Goal: Task Accomplishment & Management: Use online tool/utility

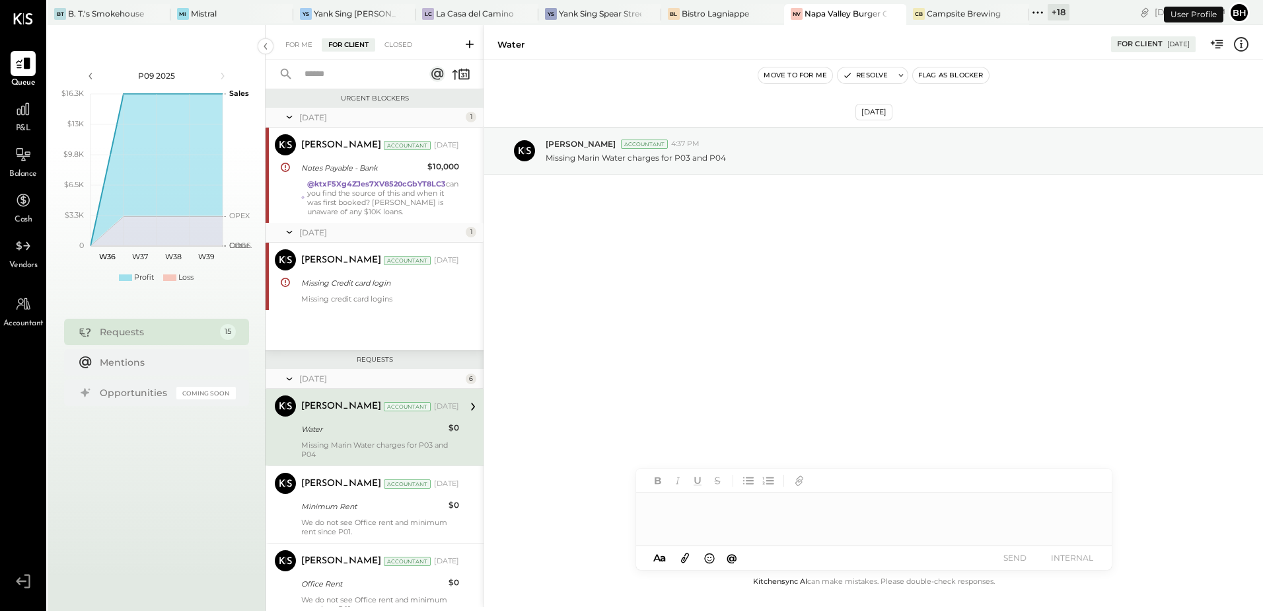
scroll to position [78, 0]
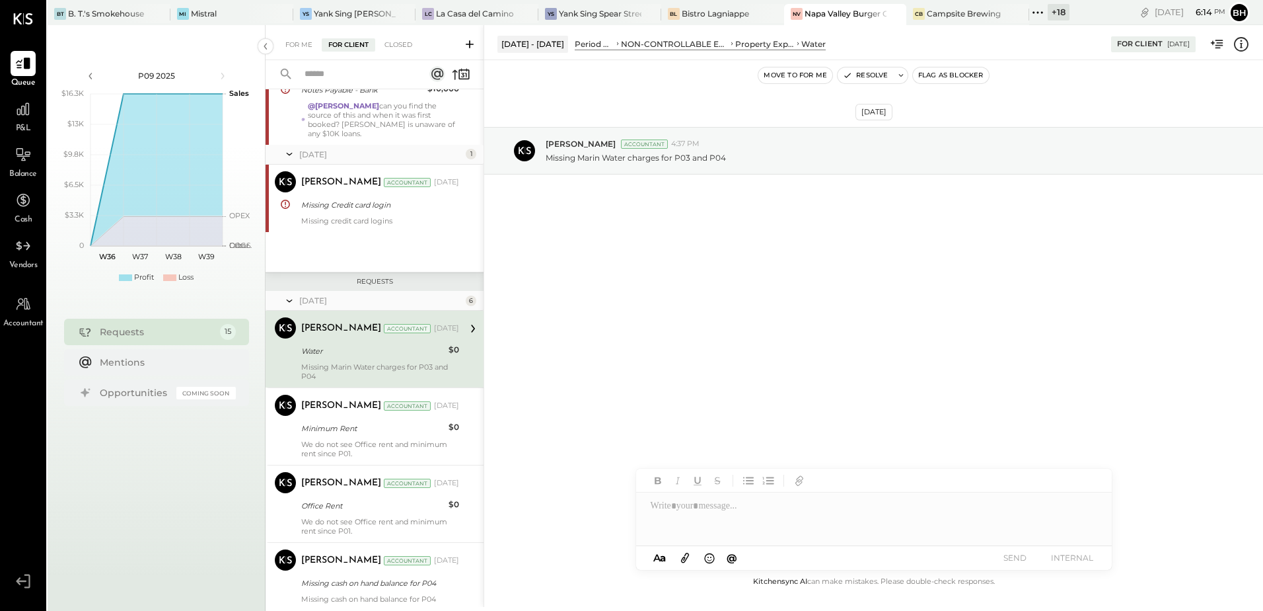
click at [310, 77] on input "text" at bounding box center [357, 74] width 120 height 22
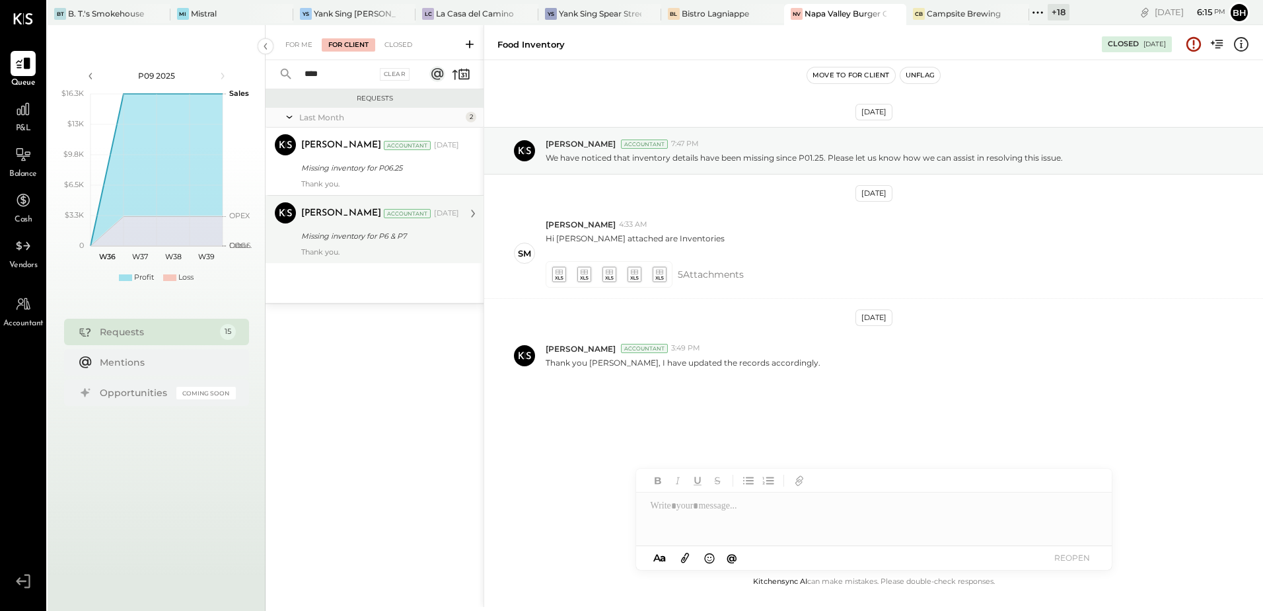
type input "****"
click at [391, 257] on div "[PERSON_NAME] Accountant [PERSON_NAME] Accountant [DATE] Missing inventory for …" at bounding box center [375, 229] width 218 height 68
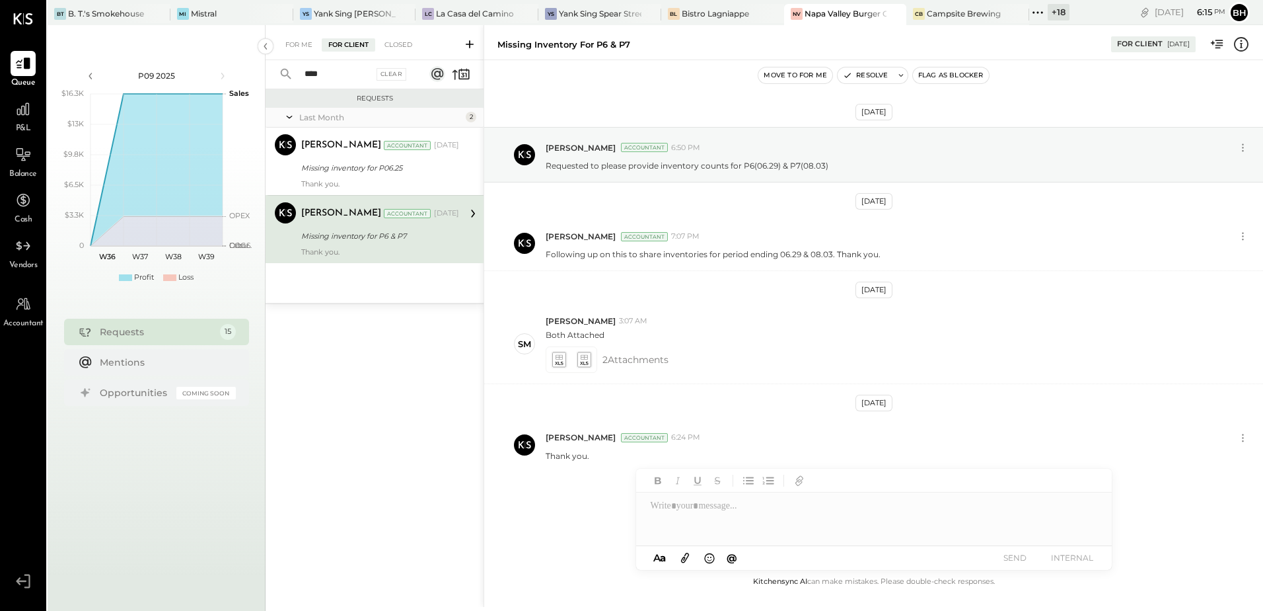
click at [467, 45] on icon at bounding box center [469, 44] width 13 height 13
click at [469, 48] on icon at bounding box center [469, 44] width 13 height 13
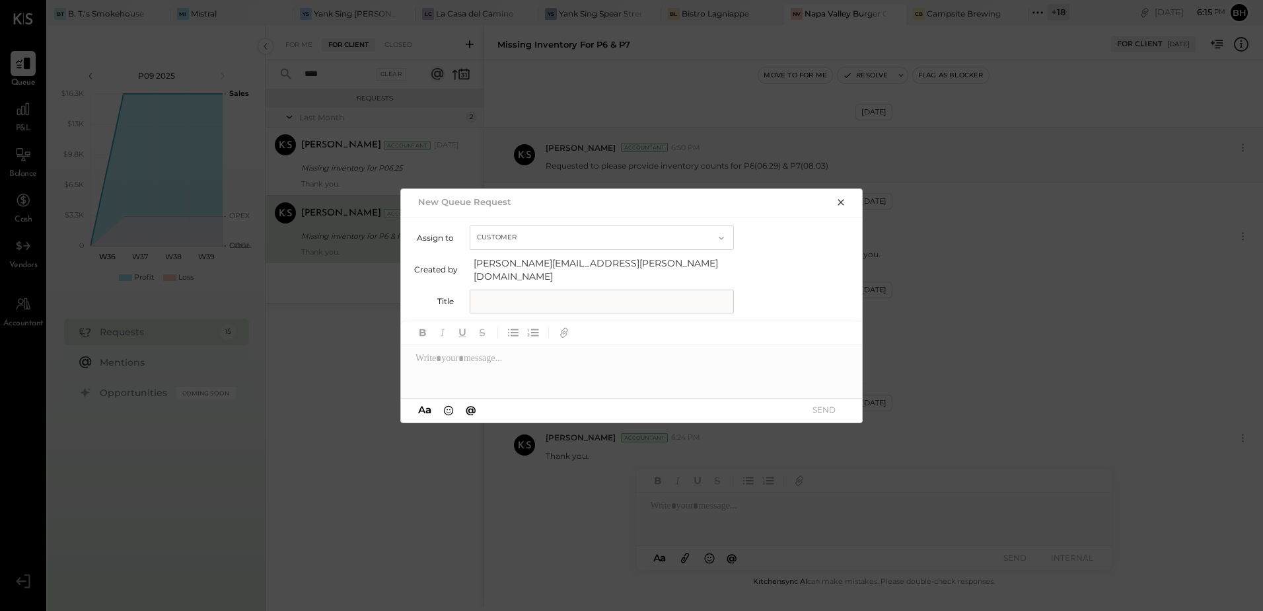
click at [513, 296] on input "text" at bounding box center [602, 301] width 264 height 24
type input "**********"
click at [500, 350] on div at bounding box center [632, 371] width 463 height 53
click at [811, 404] on button "SEND" at bounding box center [824, 409] width 53 height 18
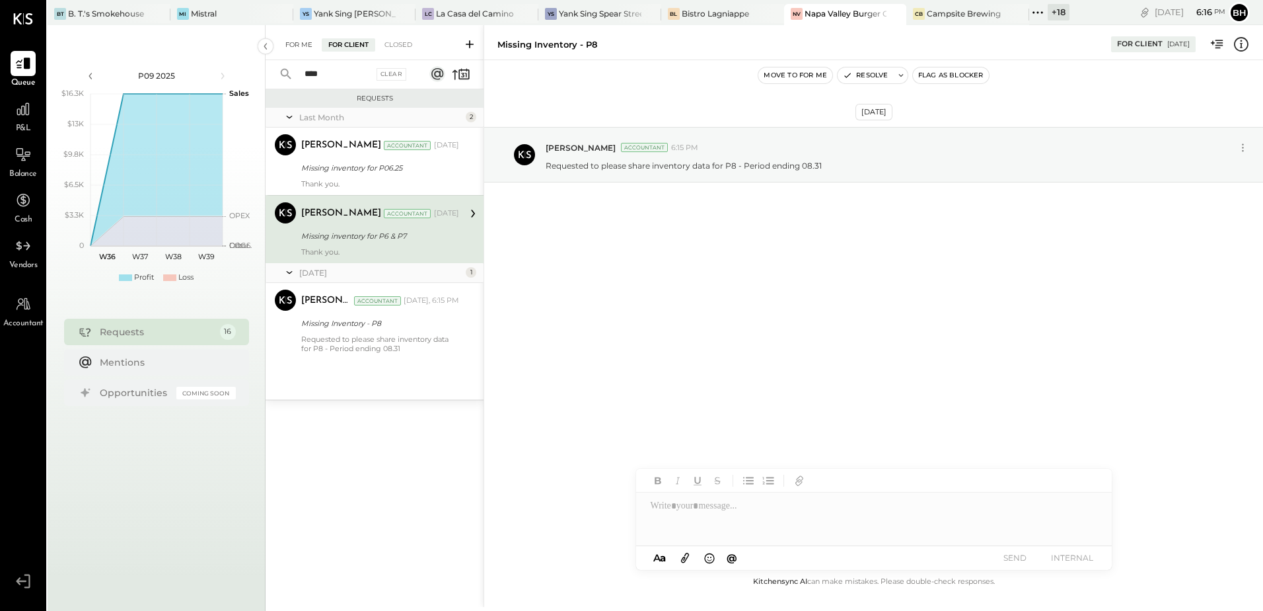
click at [302, 48] on div "For Me" at bounding box center [299, 44] width 40 height 13
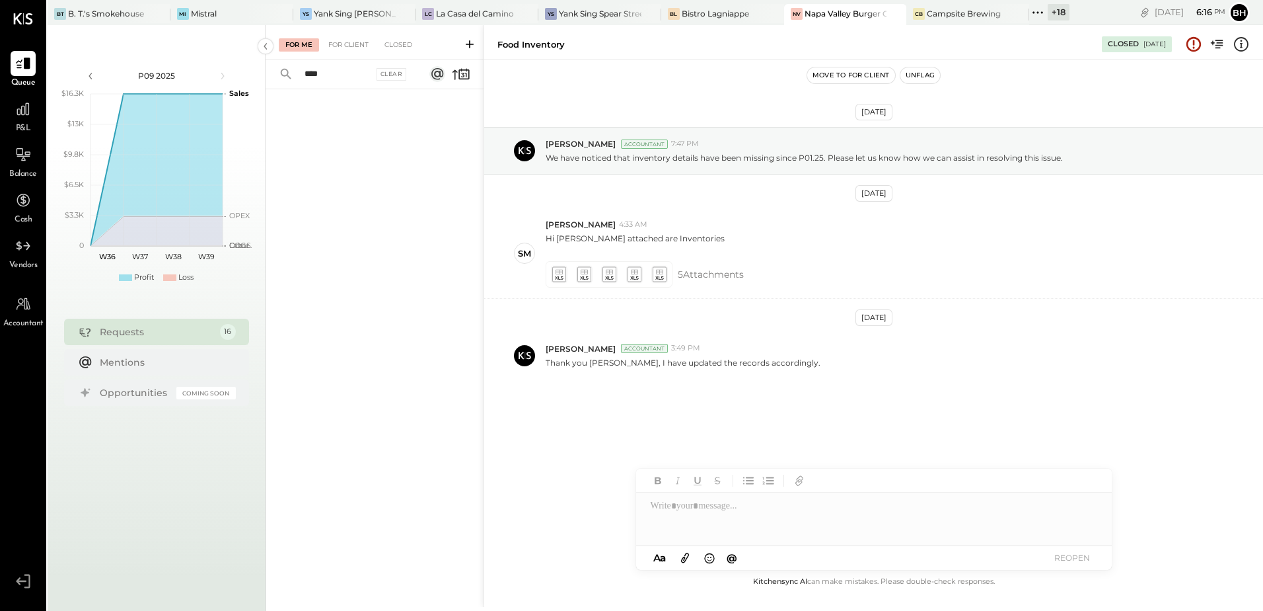
click at [354, 52] on div "For Me For Client Closed" at bounding box center [375, 42] width 218 height 35
click at [363, 253] on div at bounding box center [375, 331] width 218 height 485
click at [348, 50] on div "For Client" at bounding box center [349, 44] width 54 height 13
